Goal: Task Accomplishment & Management: Use online tool/utility

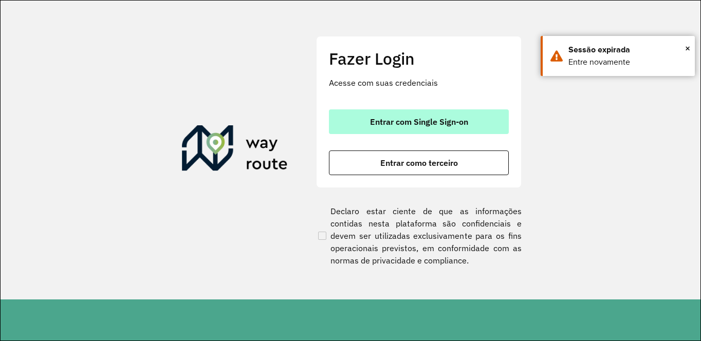
click at [393, 122] on span "Entrar com Single Sign-on" at bounding box center [419, 122] width 98 height 8
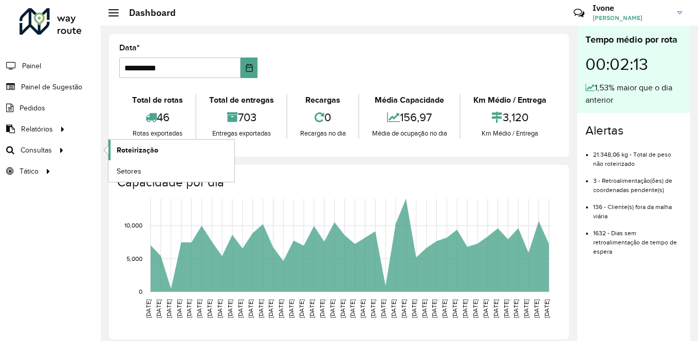
click at [138, 152] on span "Roteirização" at bounding box center [138, 150] width 42 height 11
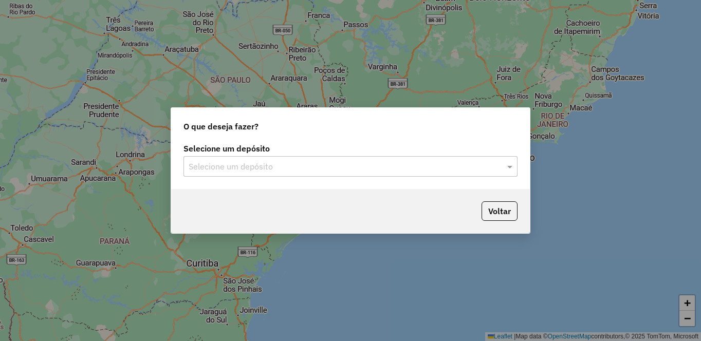
click at [299, 165] on input "text" at bounding box center [340, 167] width 303 height 12
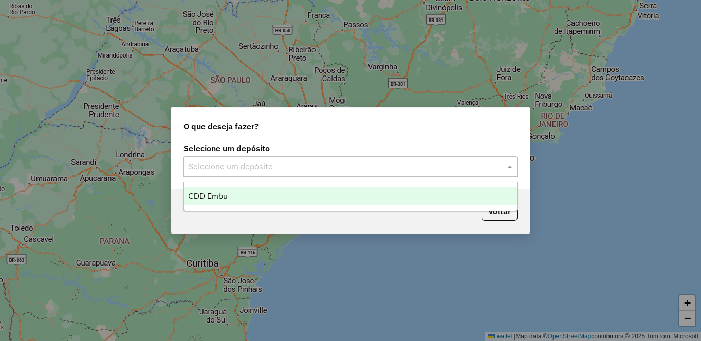
click at [269, 192] on div "CDD Embu" at bounding box center [350, 196] width 333 height 17
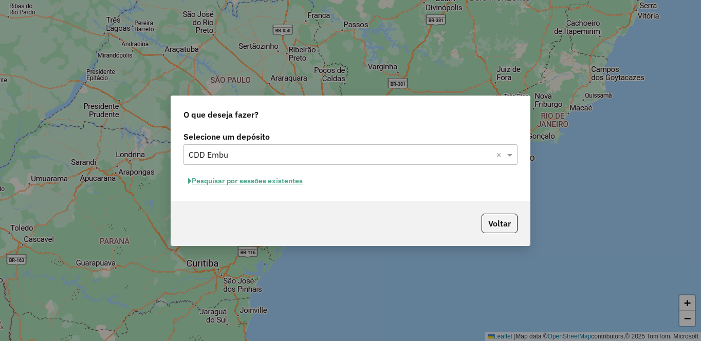
click at [266, 182] on button "Pesquisar por sessões existentes" at bounding box center [246, 181] width 124 height 16
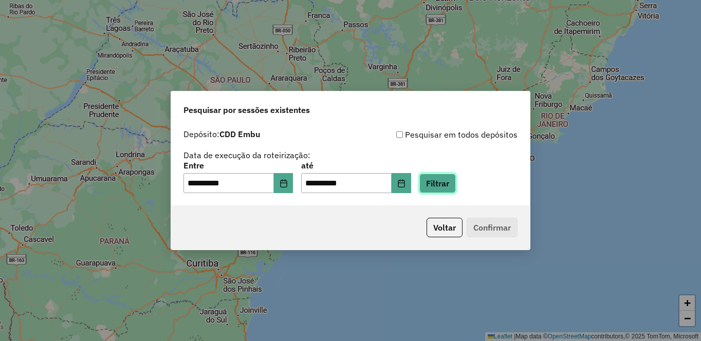
click at [456, 185] on button "Filtrar" at bounding box center [437, 184] width 36 height 20
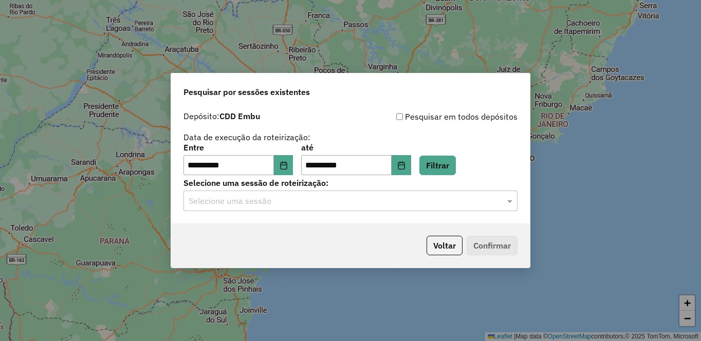
click at [437, 198] on input "text" at bounding box center [340, 201] width 303 height 12
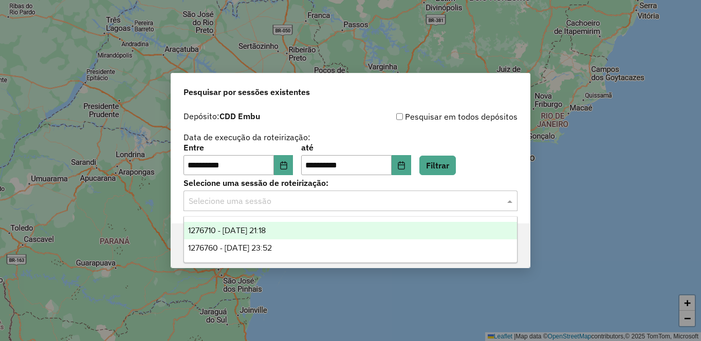
click at [294, 228] on div "1276710 - 16/09/2025 21:18" at bounding box center [350, 230] width 333 height 17
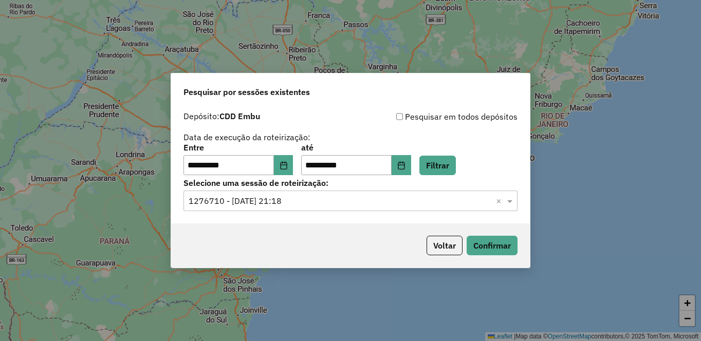
click at [495, 258] on div "Voltar Confirmar" at bounding box center [350, 246] width 359 height 44
click at [487, 247] on button "Confirmar" at bounding box center [492, 246] width 51 height 20
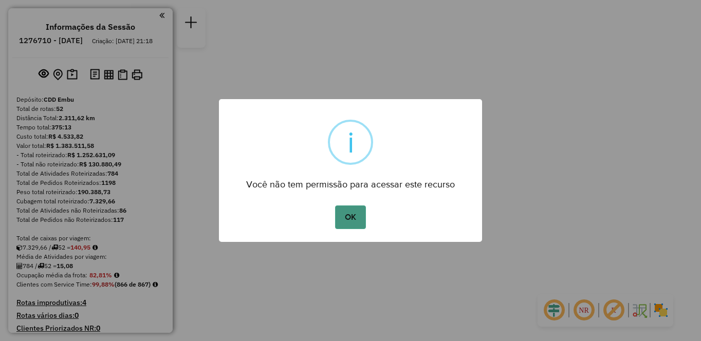
click at [354, 224] on button "OK" at bounding box center [350, 218] width 30 height 24
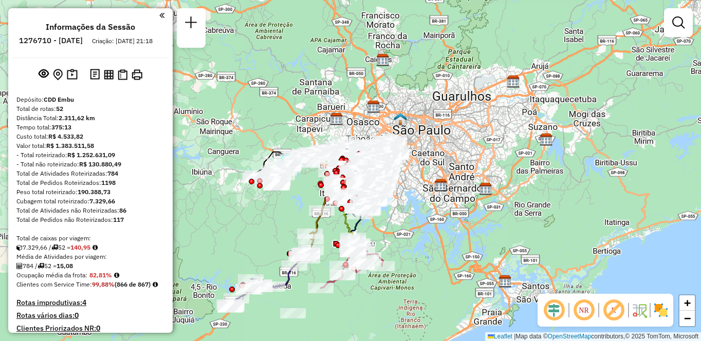
click at [586, 312] on em at bounding box center [584, 310] width 25 height 25
click at [618, 311] on em at bounding box center [613, 310] width 25 height 25
click at [661, 312] on img at bounding box center [661, 310] width 16 height 16
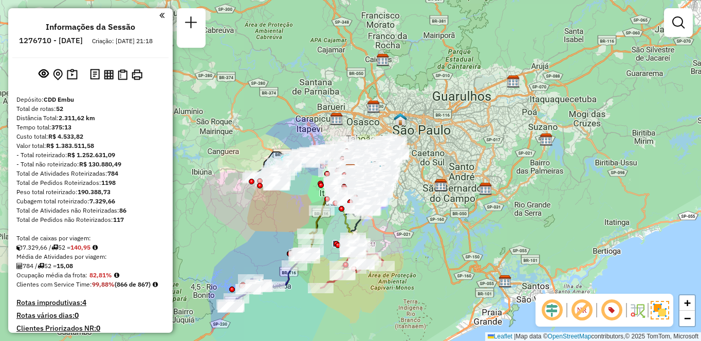
scroll to position [947, 0]
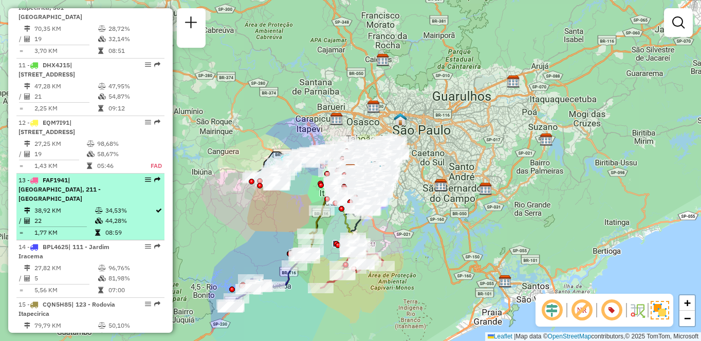
click at [101, 182] on span "| [GEOGRAPHIC_DATA], 211 - [GEOGRAPHIC_DATA]" at bounding box center [60, 189] width 82 height 26
select select "**********"
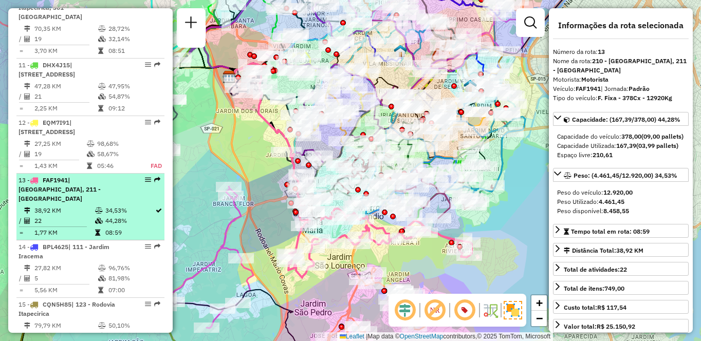
drag, startPoint x: 150, startPoint y: 173, endPoint x: 142, endPoint y: 169, distance: 8.5
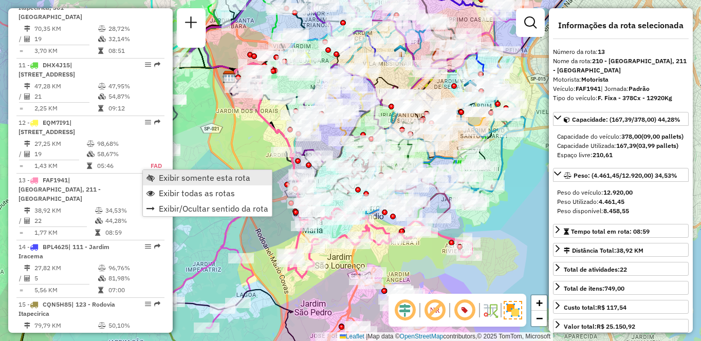
click at [179, 180] on span "Exibir somente esta rota" at bounding box center [205, 178] width 92 height 8
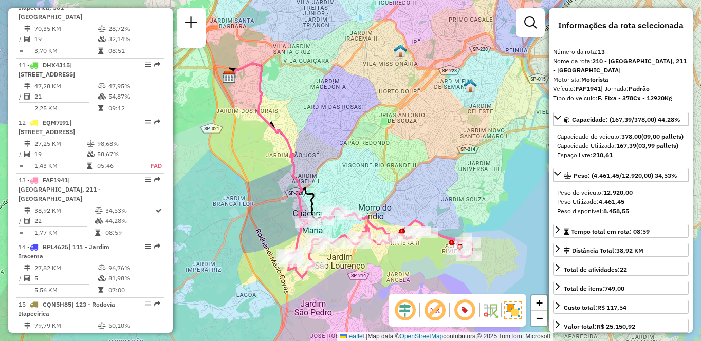
scroll to position [2106, 0]
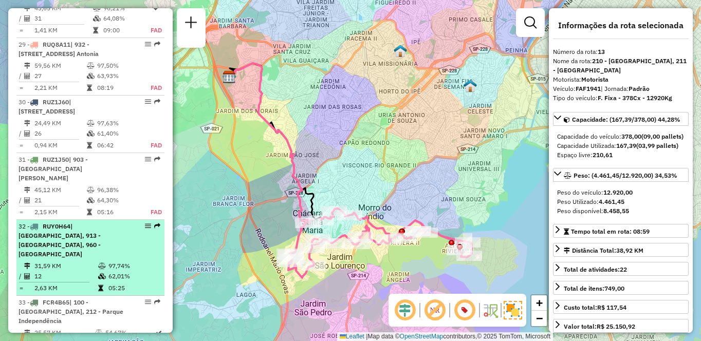
click at [100, 222] on div "32 - RUY0H64 | 901 - Jardim Palmas, 913 - Campo Limpo, 960 - Vila das Belezas" at bounding box center [73, 240] width 109 height 37
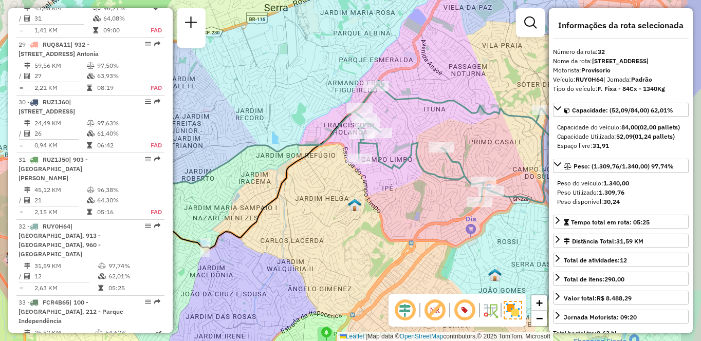
drag, startPoint x: 395, startPoint y: 117, endPoint x: 343, endPoint y: 120, distance: 51.5
click at [322, 116] on div "Janela de atendimento Grade de atendimento Capacidade Transportadoras Veículos …" at bounding box center [350, 170] width 701 height 341
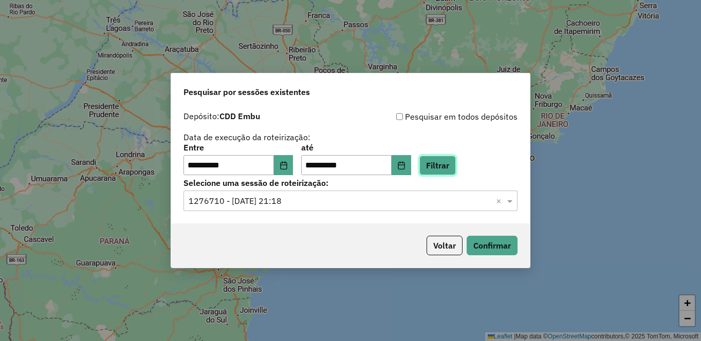
click at [456, 171] on button "Filtrar" at bounding box center [437, 166] width 36 height 20
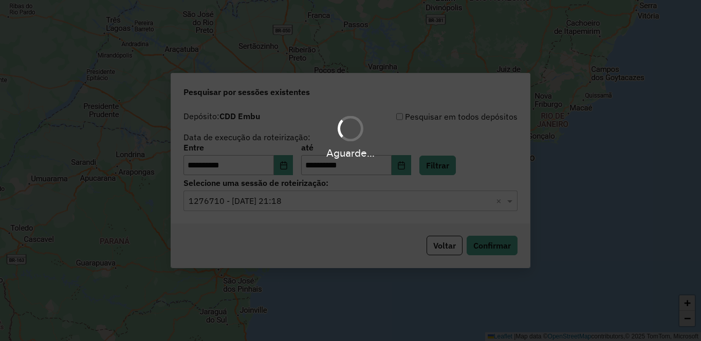
click at [235, 206] on input "text" at bounding box center [340, 201] width 303 height 12
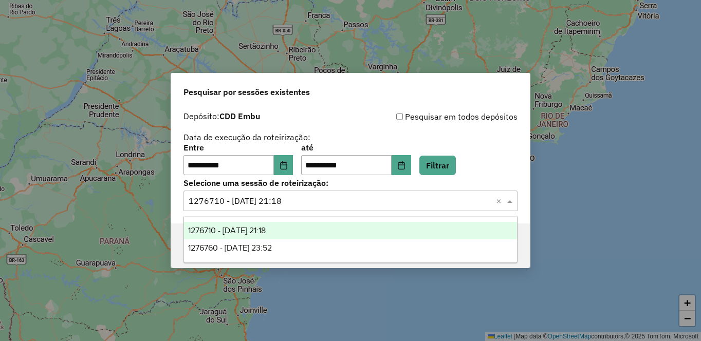
click at [221, 227] on span "1276710 - [DATE] 21:18" at bounding box center [227, 230] width 78 height 9
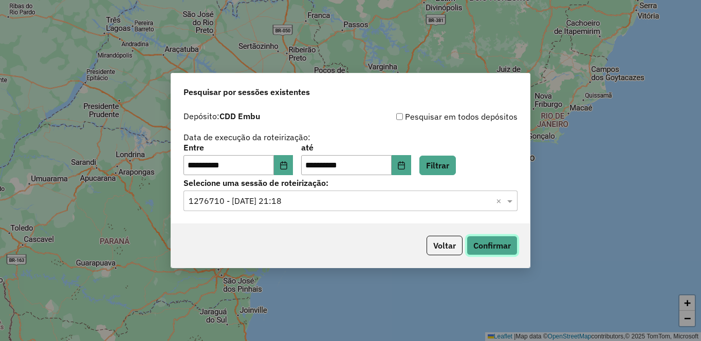
click at [494, 242] on button "Confirmar" at bounding box center [492, 246] width 51 height 20
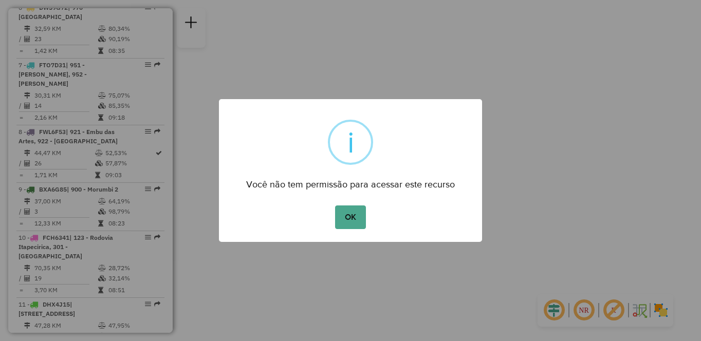
scroll to position [1914, 0]
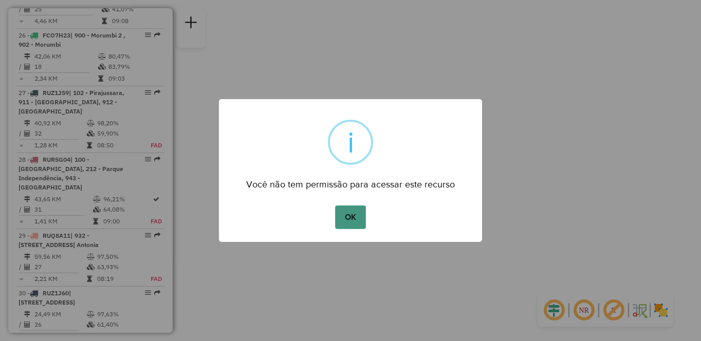
click at [351, 215] on button "OK" at bounding box center [350, 218] width 30 height 24
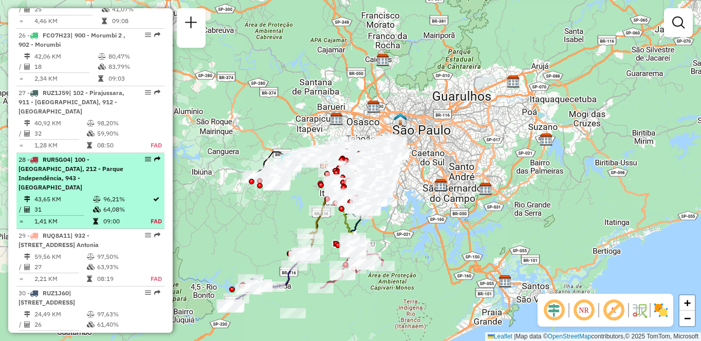
select select "**********"
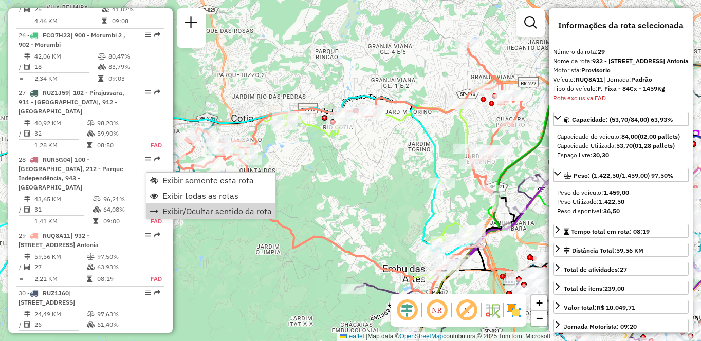
scroll to position [2071, 0]
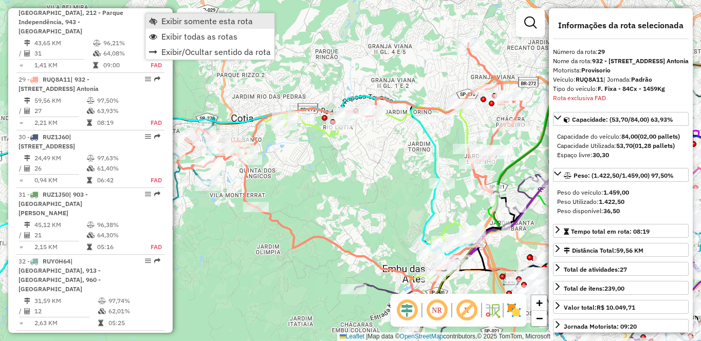
click at [165, 21] on span "Exibir somente esta rota" at bounding box center [207, 21] width 92 height 8
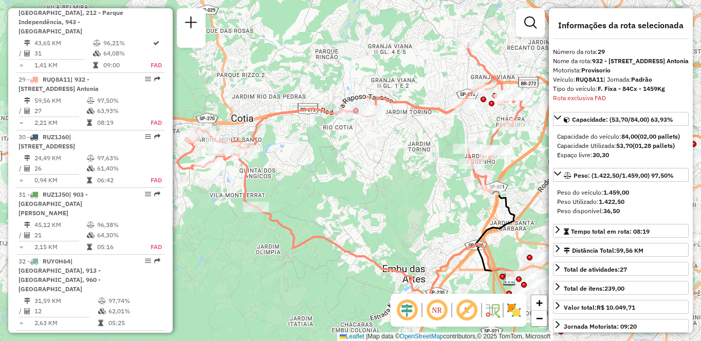
click at [518, 316] on img at bounding box center [514, 310] width 16 height 16
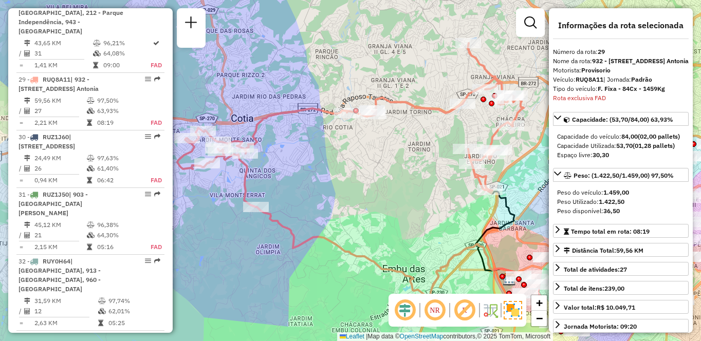
click at [465, 312] on em at bounding box center [464, 310] width 25 height 25
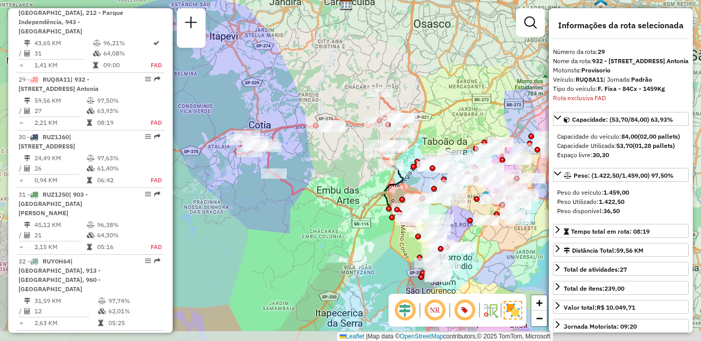
drag, startPoint x: 344, startPoint y: 115, endPoint x: 303, endPoint y: 74, distance: 58.2
click at [301, 72] on div "Janela de atendimento Grade de atendimento Capacidade Transportadoras Veículos …" at bounding box center [350, 170] width 701 height 341
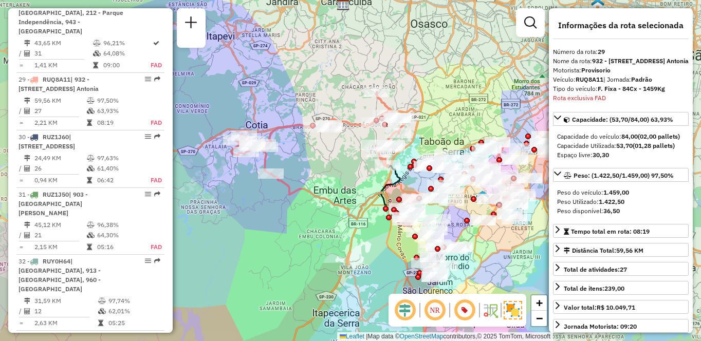
click at [427, 310] on em at bounding box center [435, 310] width 25 height 25
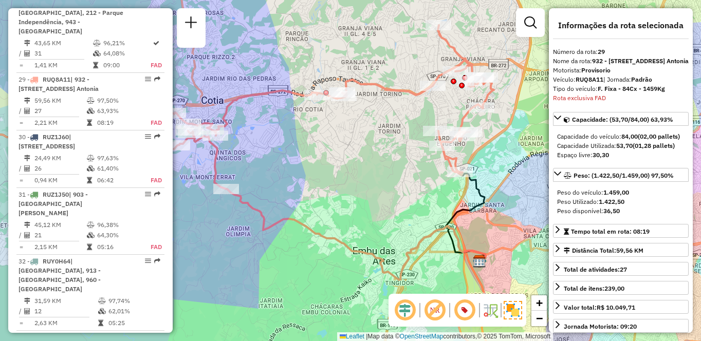
drag, startPoint x: 262, startPoint y: 185, endPoint x: 332, endPoint y: 147, distance: 78.9
click at [318, 159] on div "Janela de atendimento Grade de atendimento Capacidade Transportadoras Veículos …" at bounding box center [350, 170] width 701 height 341
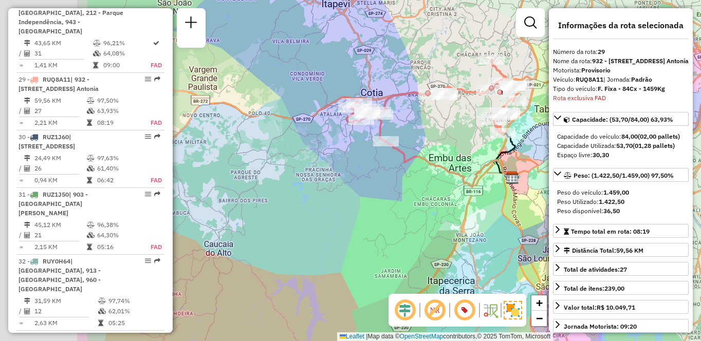
drag, startPoint x: 206, startPoint y: 241, endPoint x: 350, endPoint y: 223, distance: 145.1
click at [351, 223] on div "Janela de atendimento Grade de atendimento Capacidade Transportadoras Veículos …" at bounding box center [350, 170] width 701 height 341
